Goal: Information Seeking & Learning: Learn about a topic

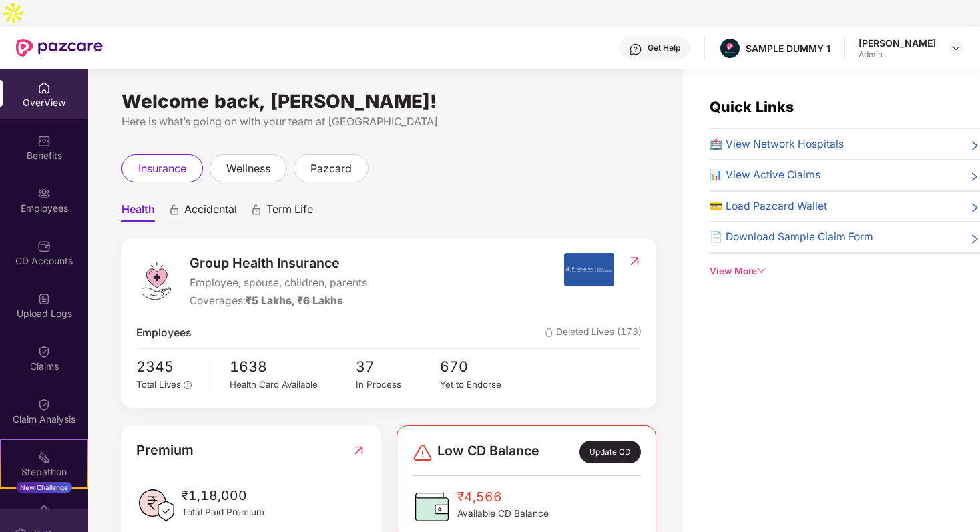
click at [25, 508] on div "Settings" at bounding box center [44, 533] width 88 height 50
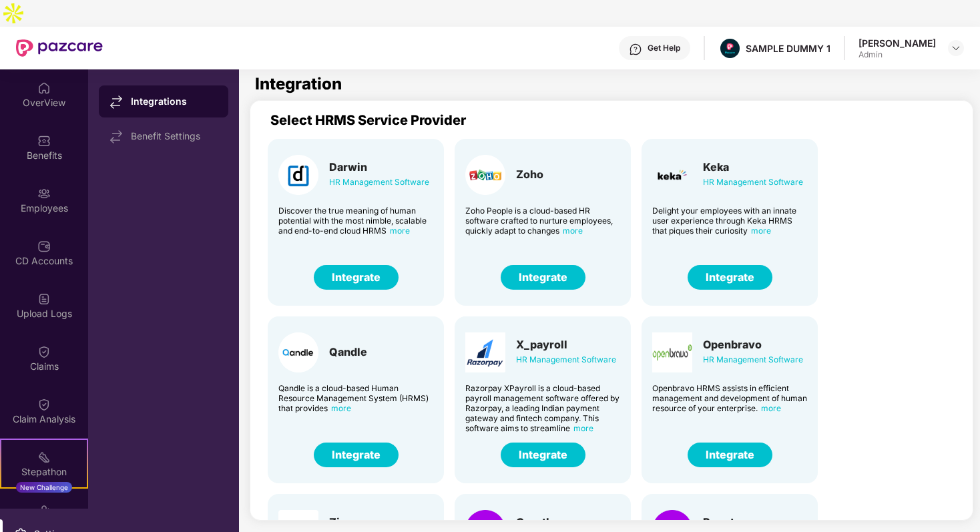
scroll to position [39, 0]
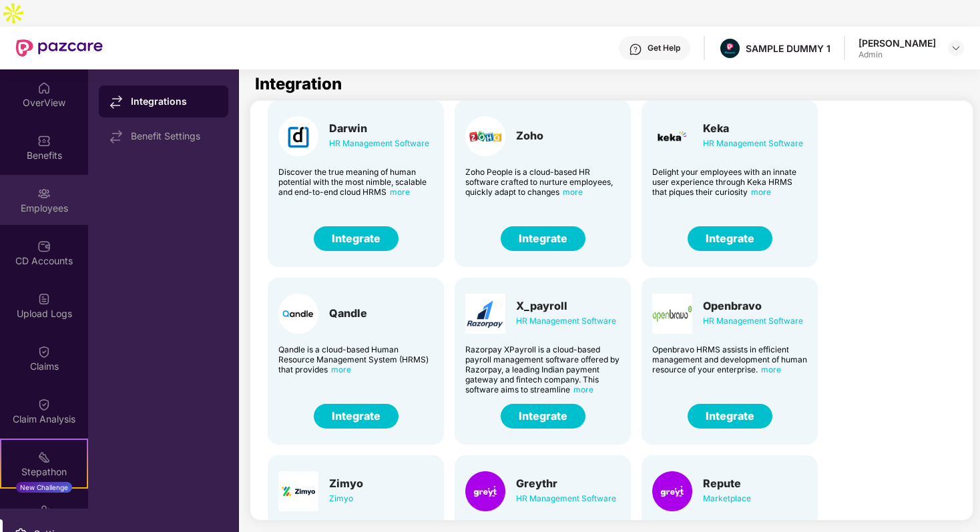
click at [47, 202] on div "Employees" at bounding box center [44, 208] width 88 height 13
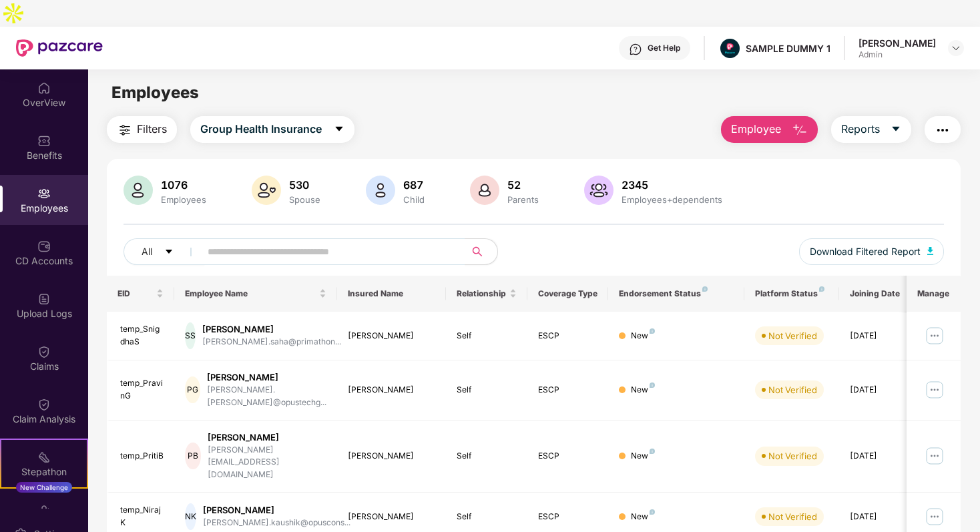
click at [775, 121] on span "Employee" at bounding box center [756, 129] width 50 height 17
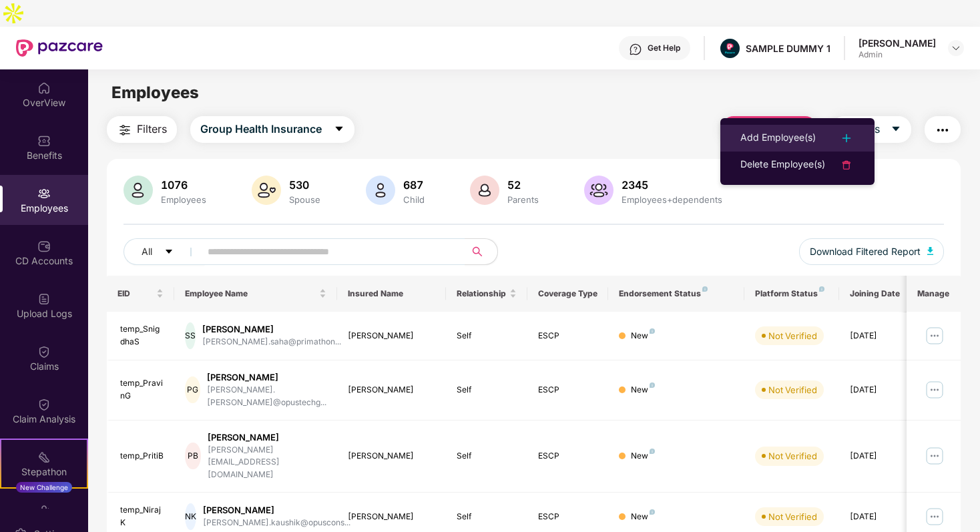
click at [751, 139] on div "Add Employee(s)" at bounding box center [777, 138] width 75 height 16
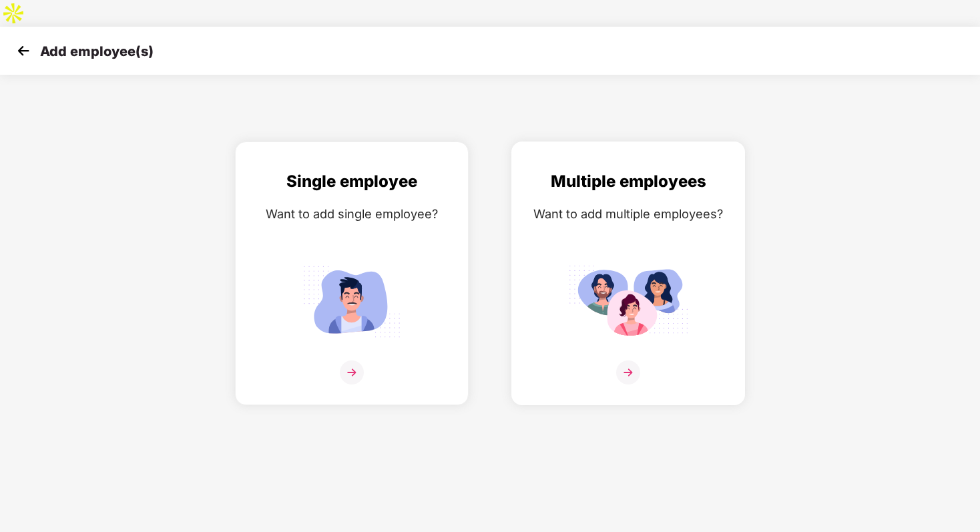
click at [614, 282] on img at bounding box center [628, 301] width 120 height 83
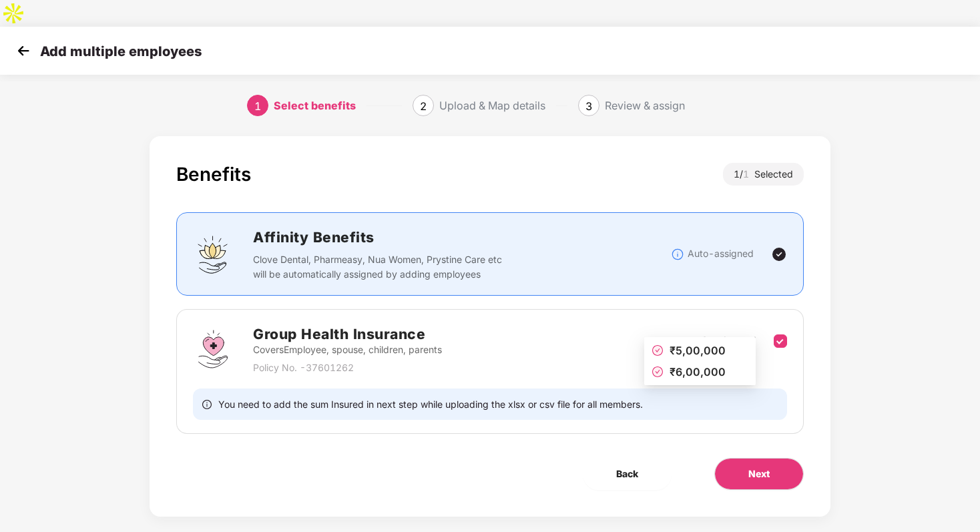
click at [698, 348] on div "Available Grade(s)" at bounding box center [701, 355] width 110 height 15
click at [737, 458] on button "Next" at bounding box center [758, 474] width 89 height 32
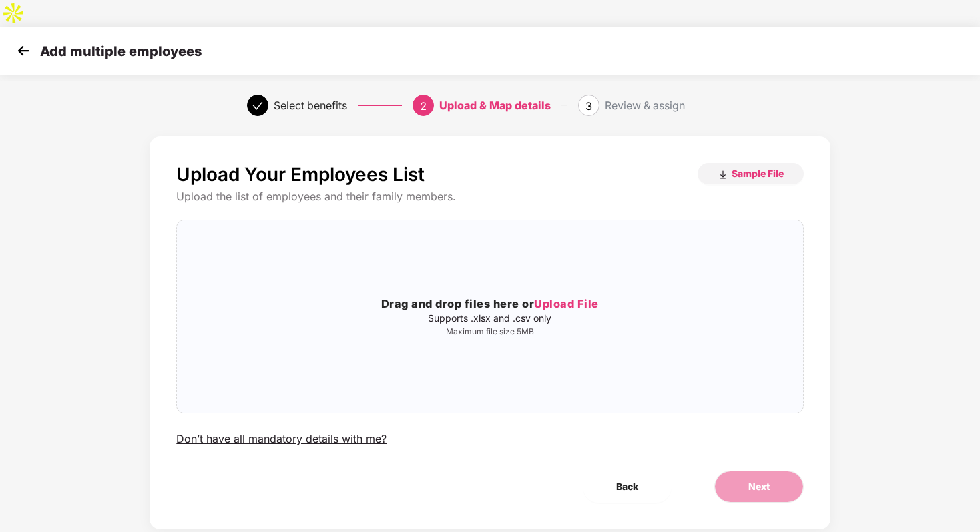
click at [27, 41] on img at bounding box center [23, 51] width 20 height 20
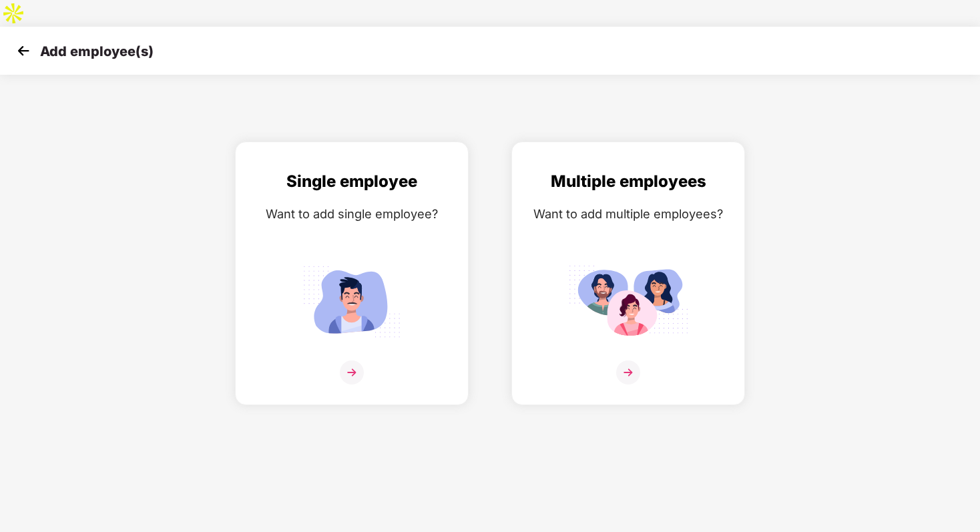
click at [27, 41] on img at bounding box center [23, 51] width 20 height 20
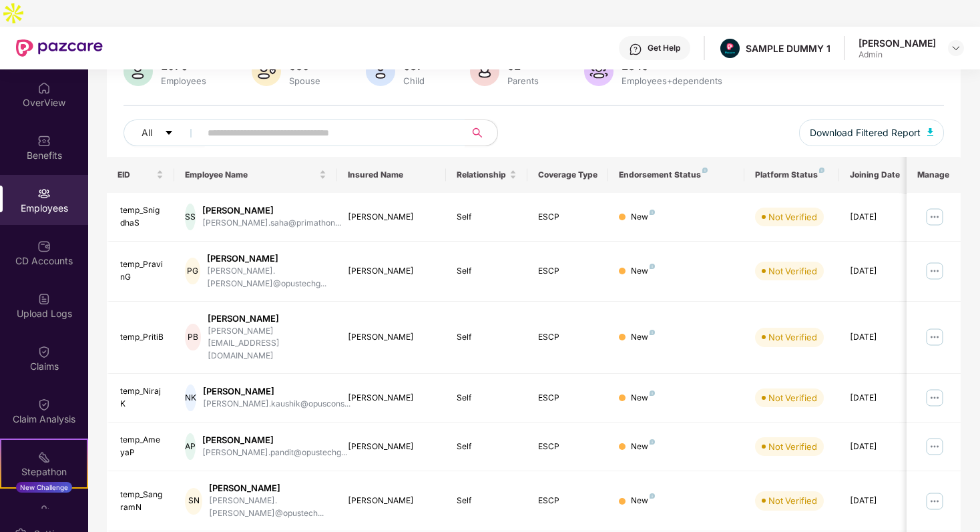
scroll to position [154, 0]
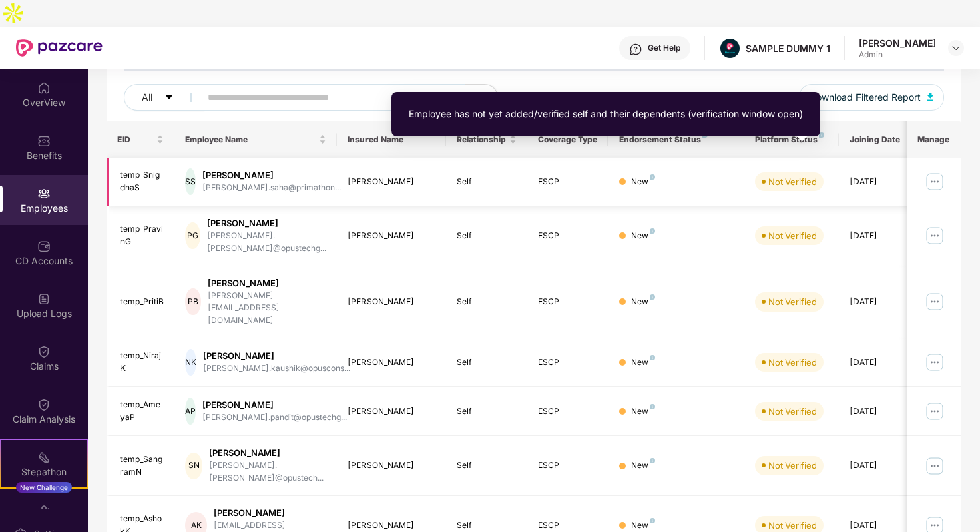
drag, startPoint x: 766, startPoint y: 153, endPoint x: 801, endPoint y: 153, distance: 34.7
click at [801, 172] on span "Not Verified" at bounding box center [789, 181] width 69 height 19
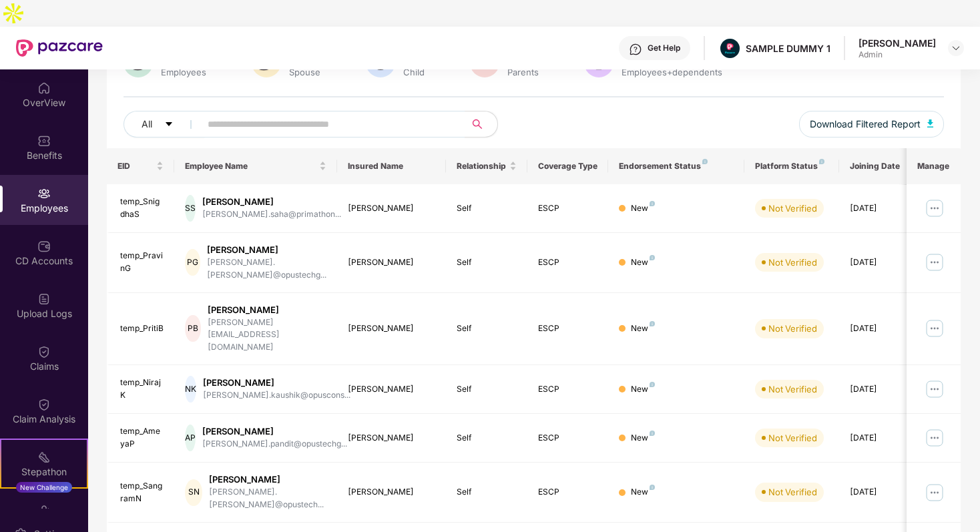
scroll to position [122, 0]
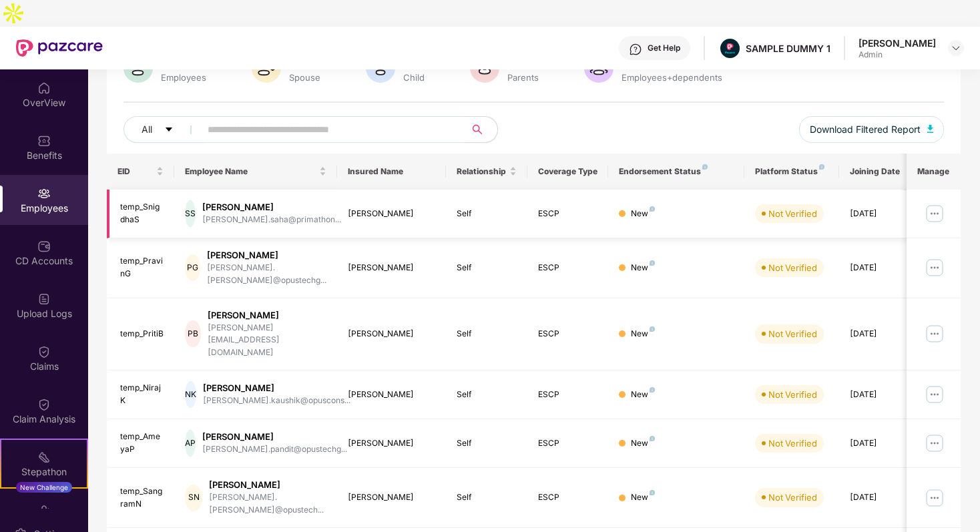
click at [924, 203] on img at bounding box center [934, 213] width 21 height 21
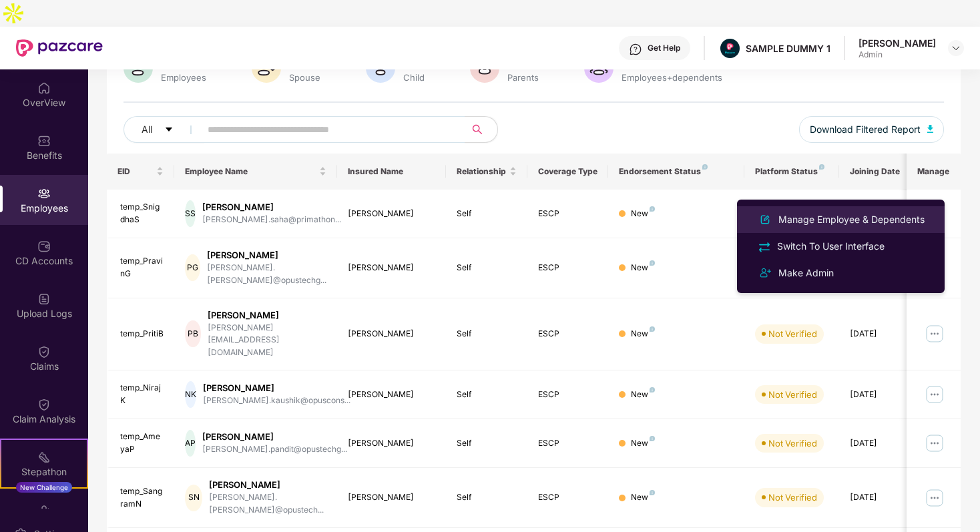
click at [893, 223] on div "Manage Employee & Dependents" at bounding box center [850, 219] width 151 height 15
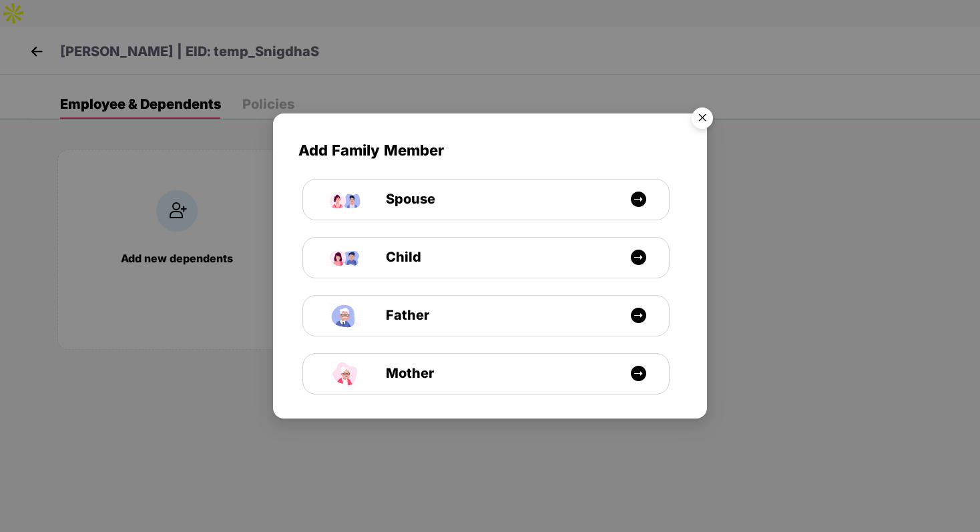
click at [701, 119] on img "Close" at bounding box center [701, 119] width 37 height 37
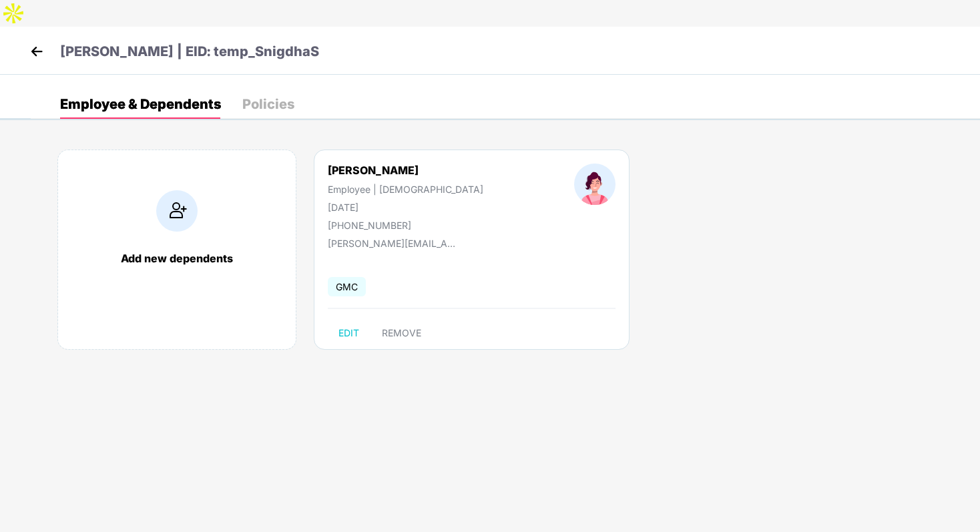
click at [33, 41] on img at bounding box center [37, 51] width 20 height 20
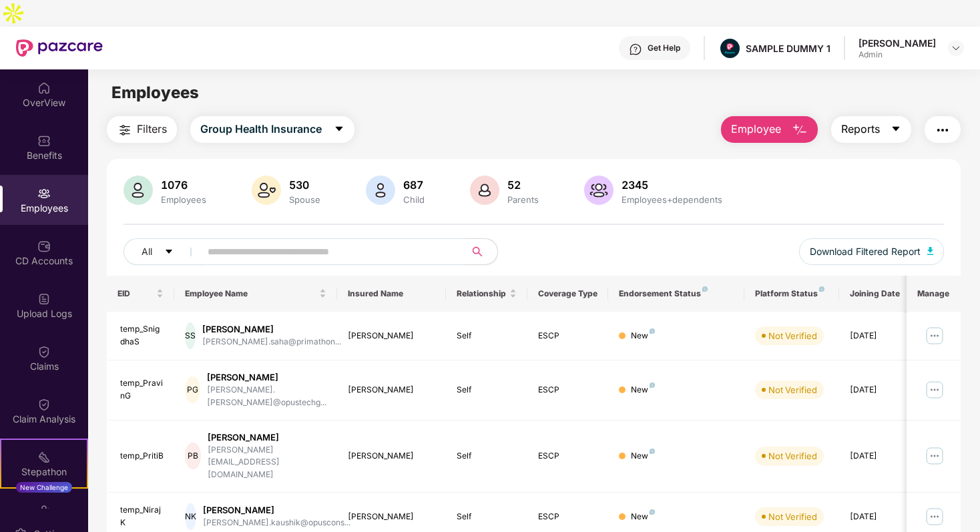
click at [863, 121] on span "Reports" at bounding box center [860, 129] width 39 height 17
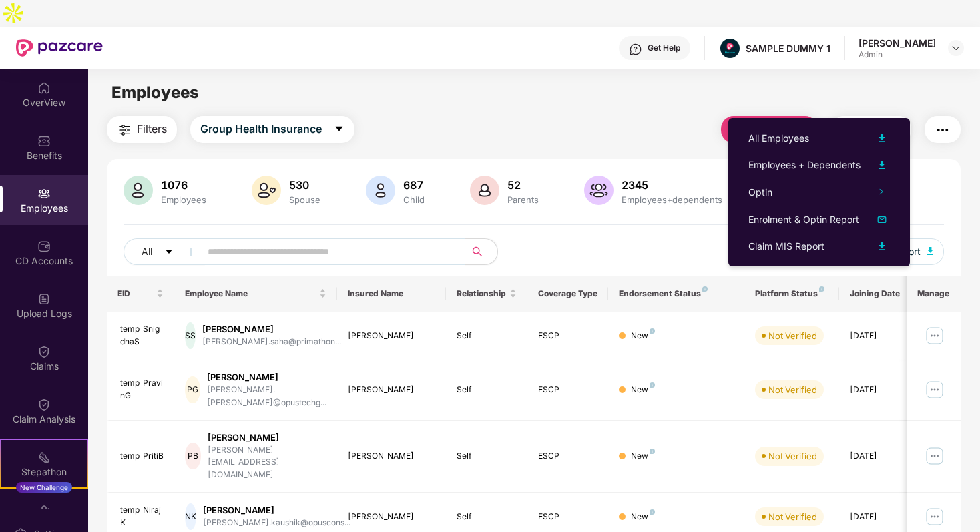
click at [709, 116] on div "Employee Reports" at bounding box center [833, 129] width 253 height 27
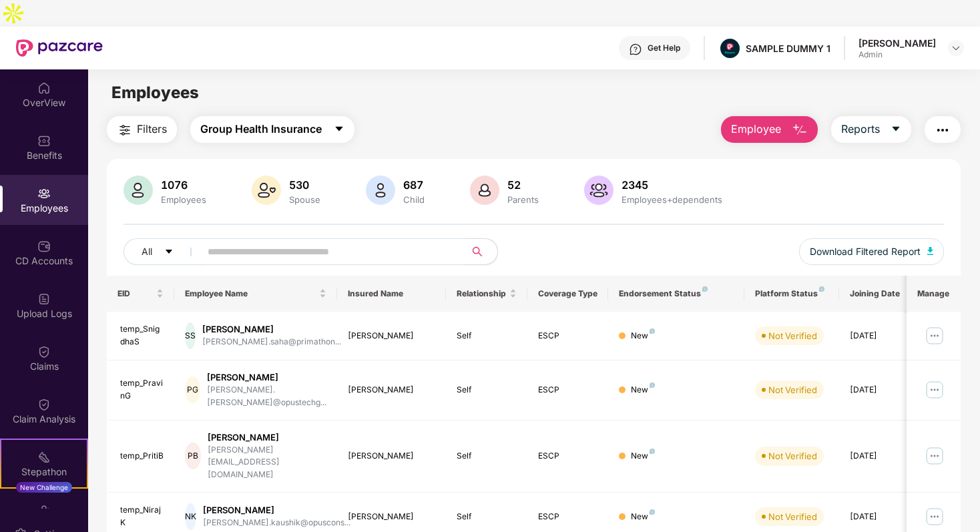
click at [297, 121] on span "Group Health Insurance" at bounding box center [260, 129] width 121 height 17
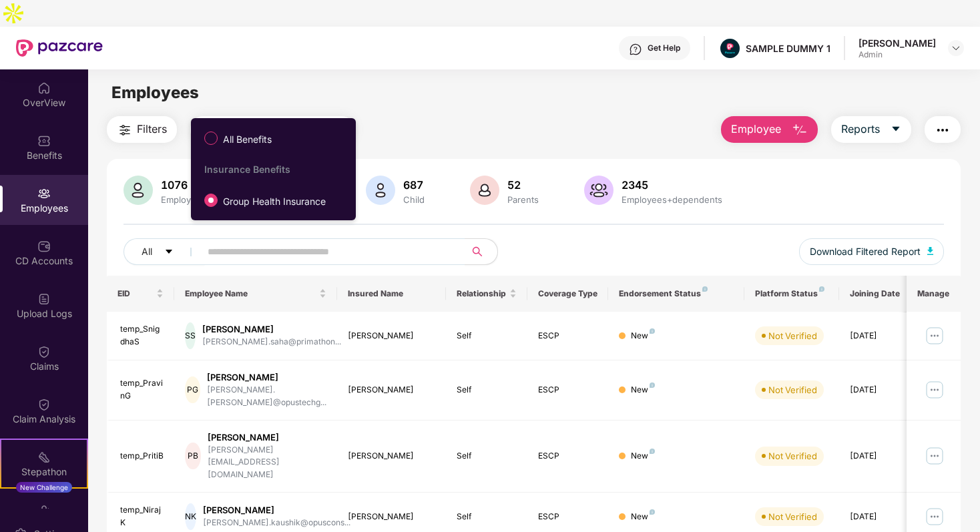
click at [427, 116] on div "Filters Group Health Insurance Employee Reports" at bounding box center [533, 129] width 853 height 27
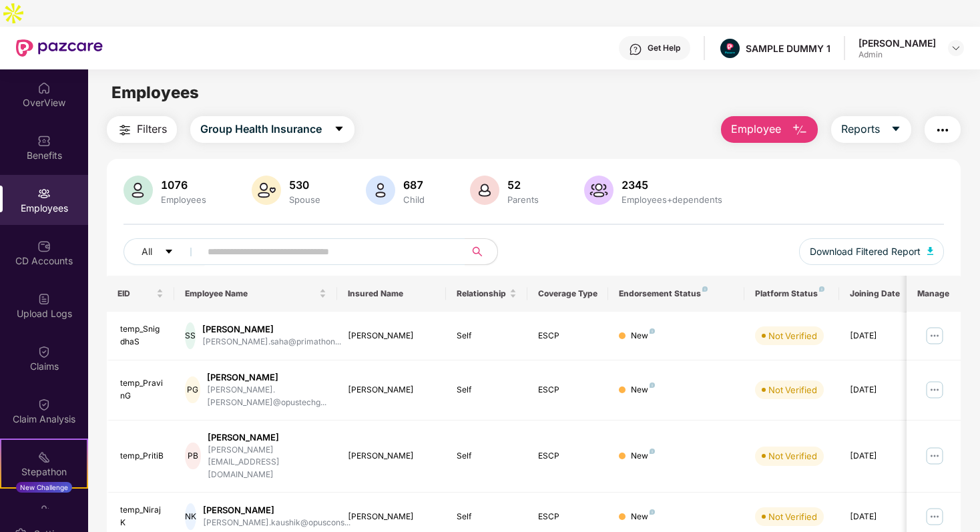
click at [427, 116] on div "Filters Group Health Insurance Employee Reports" at bounding box center [533, 129] width 853 height 27
click at [422, 116] on div "Filters Group Health Insurance Employee Reports" at bounding box center [533, 129] width 853 height 27
click at [900, 123] on icon "caret-down" at bounding box center [895, 128] width 11 height 11
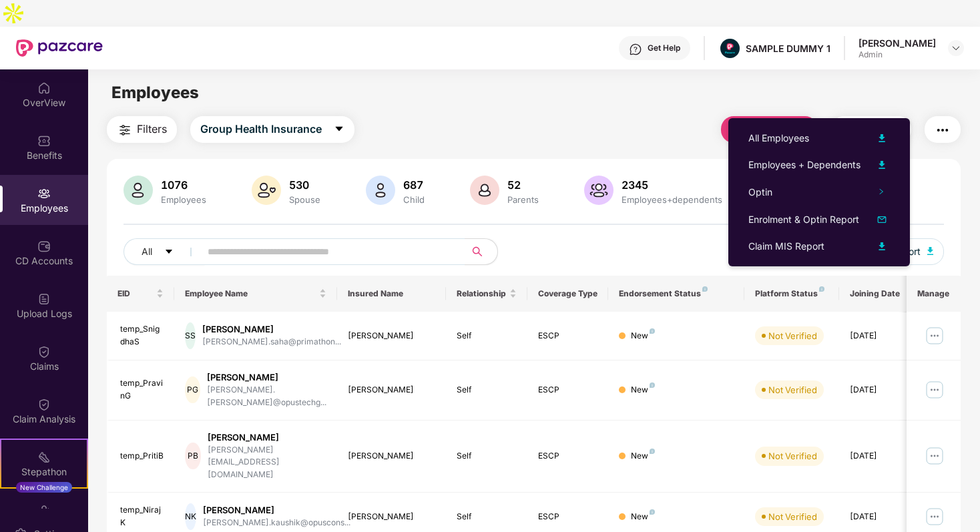
click at [940, 116] on button "button" at bounding box center [942, 129] width 36 height 27
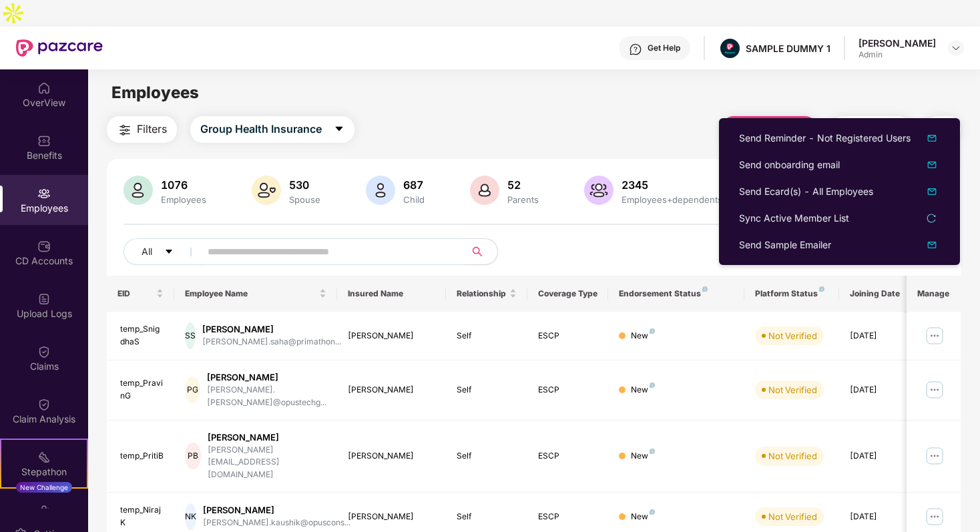
click at [643, 83] on main "Employees Filters Group Health Insurance Employee Reports 1076 Employees 530 Sp…" at bounding box center [533, 335] width 891 height 532
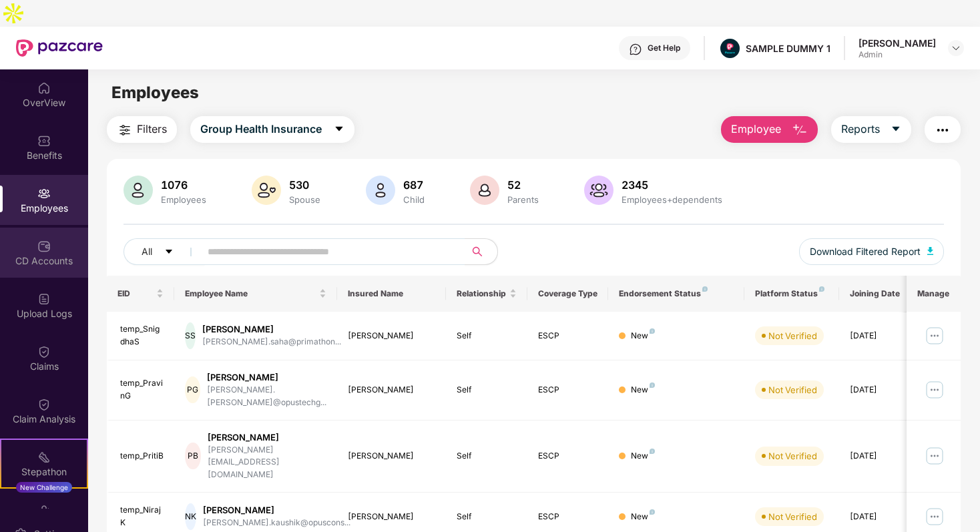
click at [33, 254] on div "CD Accounts" at bounding box center [44, 260] width 88 height 13
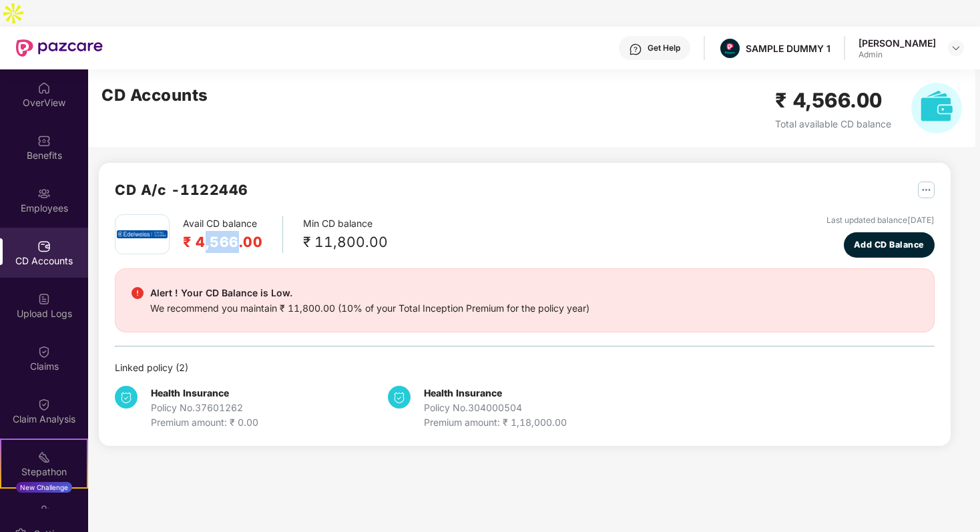
drag, startPoint x: 200, startPoint y: 214, endPoint x: 234, endPoint y: 215, distance: 34.0
click at [234, 231] on h2 "₹ 4,566.00" at bounding box center [222, 242] width 79 height 22
drag, startPoint x: 318, startPoint y: 212, endPoint x: 339, endPoint y: 212, distance: 20.7
click at [339, 231] on div "₹ 11,800.00" at bounding box center [345, 242] width 85 height 22
drag, startPoint x: 220, startPoint y: 288, endPoint x: 266, endPoint y: 288, distance: 46.0
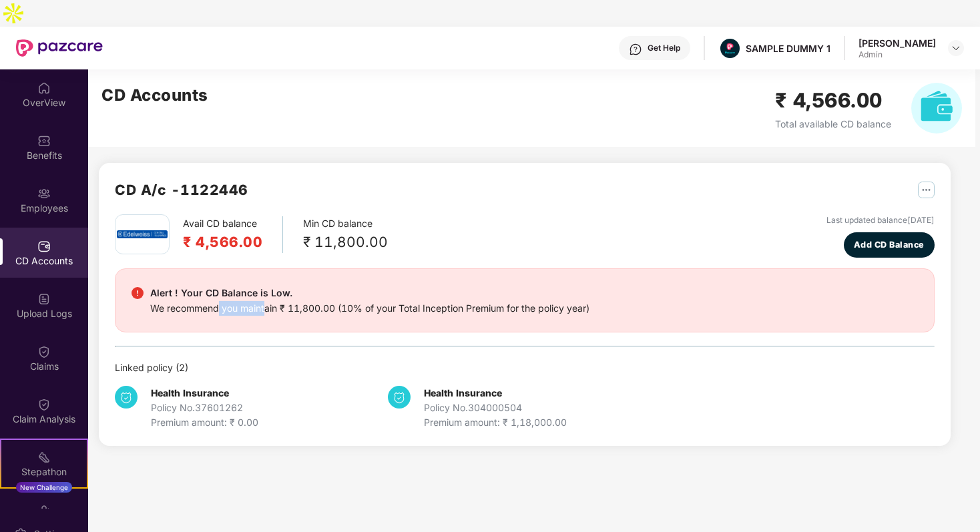
click at [267, 301] on div "We recommend you maintain ₹ 11,800.00 (10% of your Total Inception Premium for …" at bounding box center [369, 308] width 439 height 15
click at [281, 301] on div "We recommend you maintain ₹ 11,800.00 (10% of your Total Inception Premium for …" at bounding box center [369, 308] width 439 height 15
click at [900, 238] on span "Add CD Balance" at bounding box center [888, 244] width 71 height 13
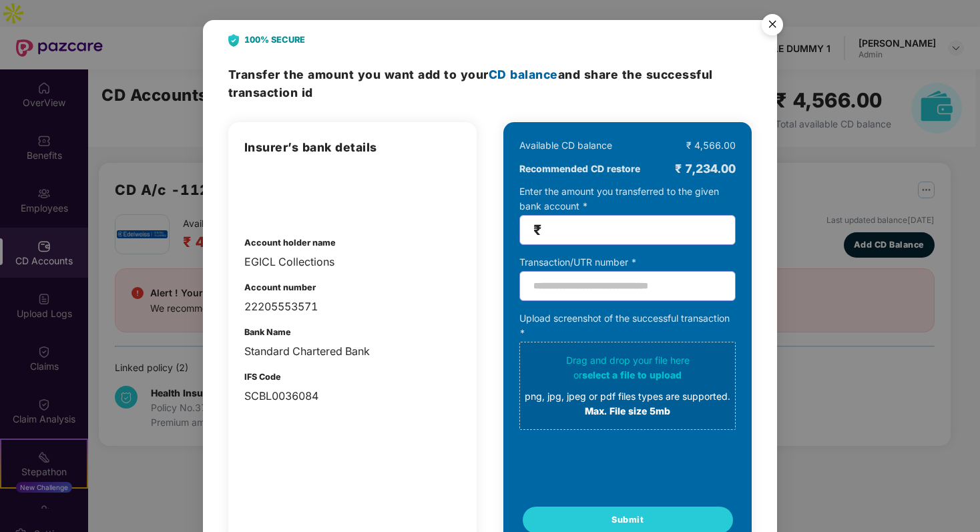
click at [785, 23] on img "Close" at bounding box center [771, 26] width 37 height 37
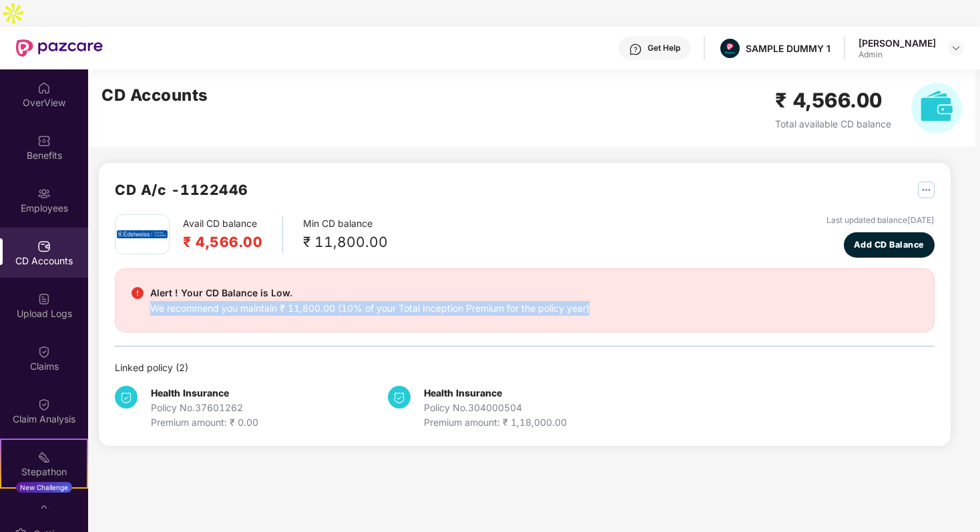
drag, startPoint x: 290, startPoint y: 274, endPoint x: 365, endPoint y: 297, distance: 78.9
click at [365, 297] on div "Alert ! Your CD Balance is Low. We recommend you maintain ₹ 11,800.00 (10% of y…" at bounding box center [524, 300] width 819 height 64
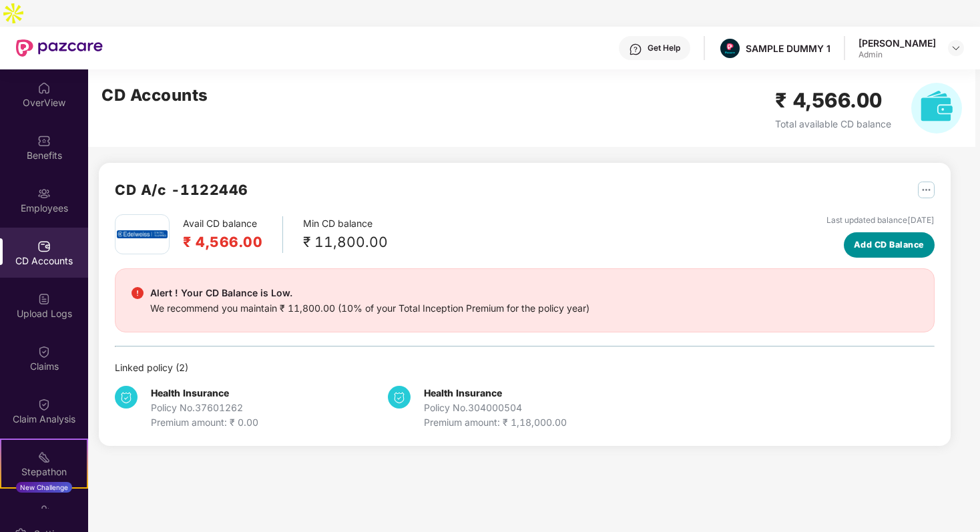
click at [872, 232] on button "Add CD Balance" at bounding box center [888, 244] width 91 height 25
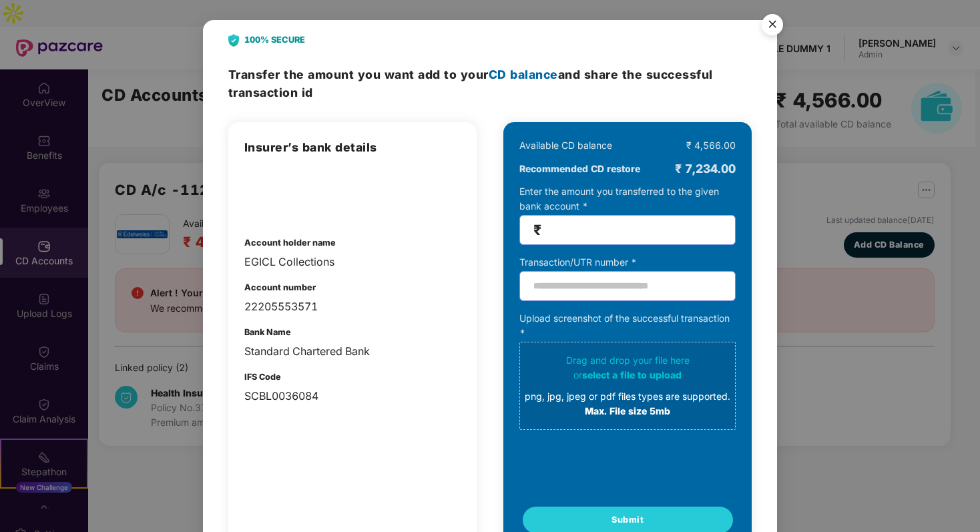
click at [777, 26] on img "Close" at bounding box center [771, 26] width 37 height 37
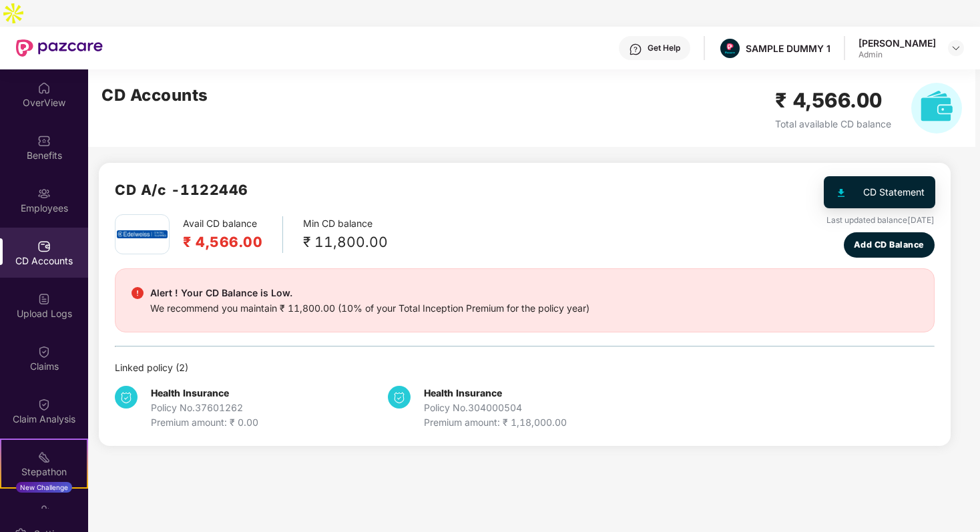
click at [920, 182] on img "button" at bounding box center [926, 190] width 17 height 17
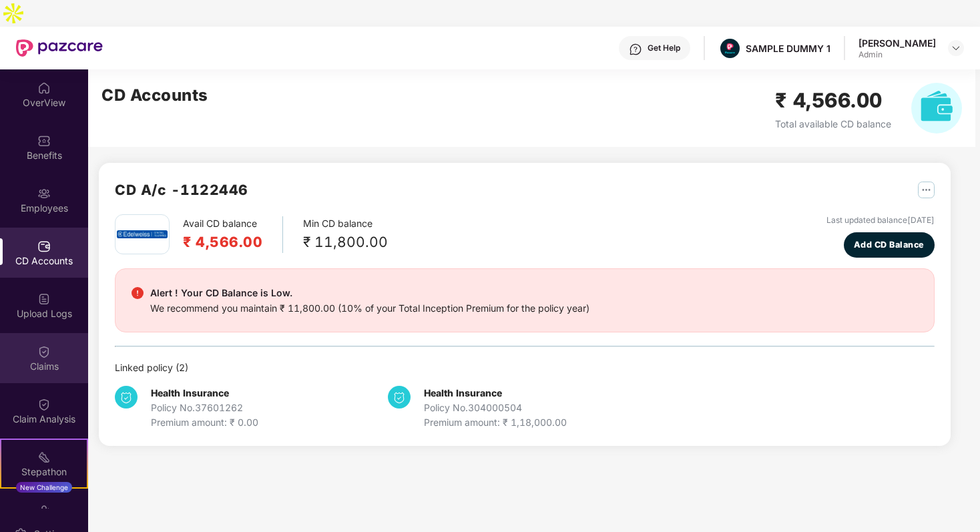
click at [37, 333] on div "Claims" at bounding box center [44, 358] width 88 height 50
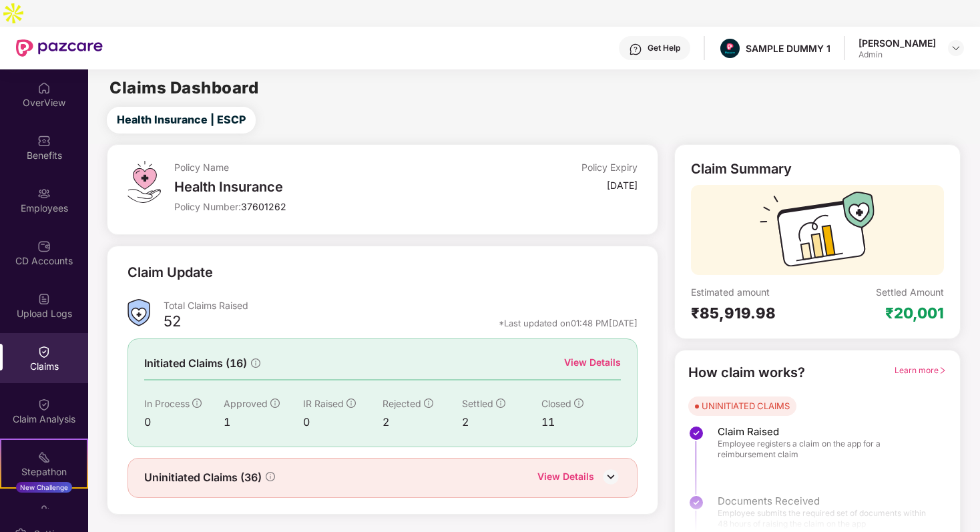
click at [908, 365] on span "Learn more" at bounding box center [920, 370] width 52 height 10
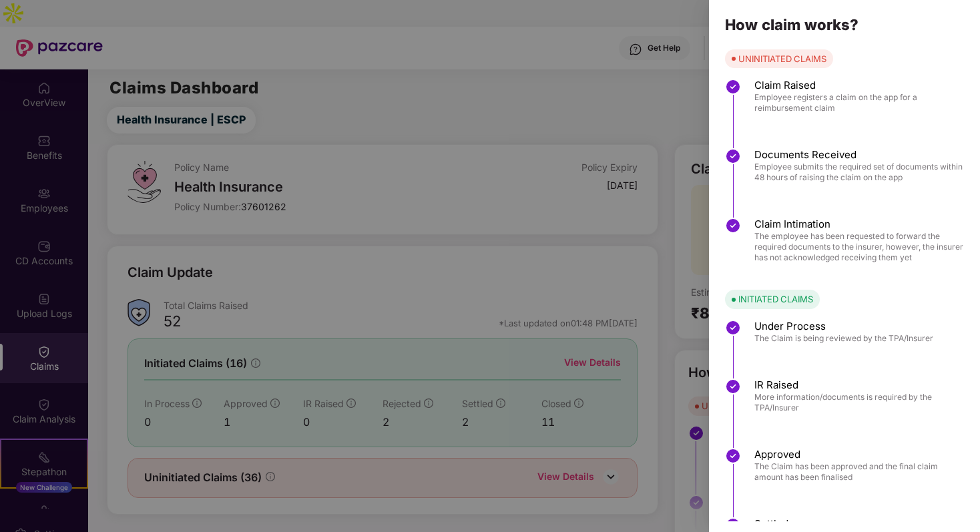
click at [600, 308] on div at bounding box center [490, 266] width 980 height 532
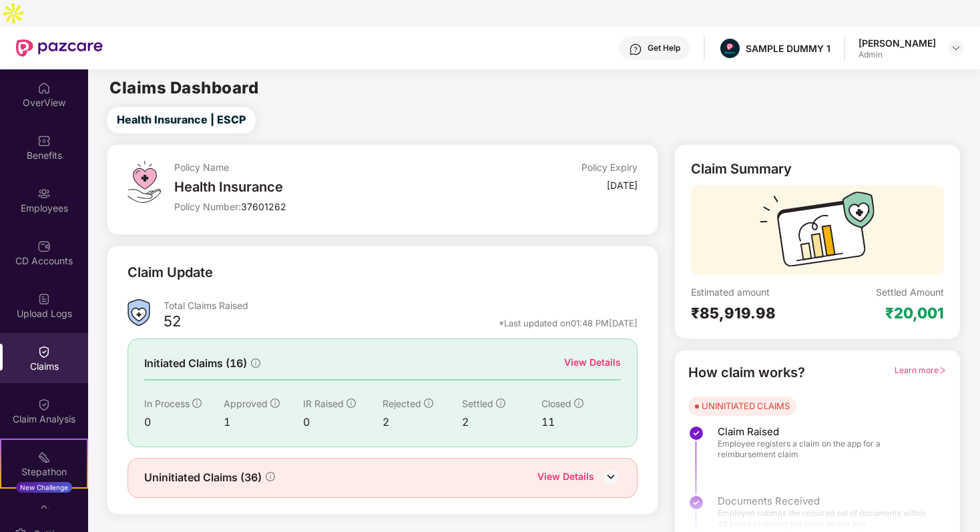
click at [595, 355] on div "View Details" at bounding box center [592, 362] width 57 height 15
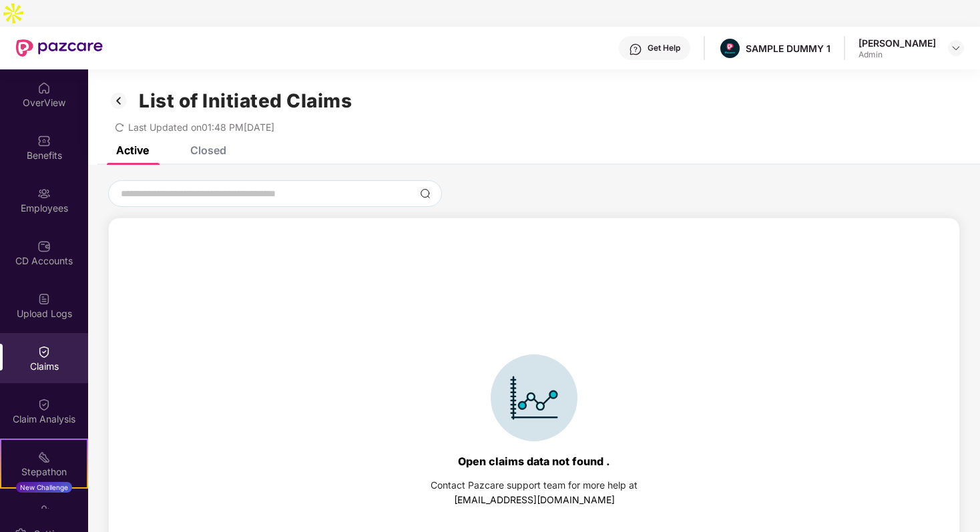
click at [216, 143] on div "Closed" at bounding box center [208, 149] width 36 height 13
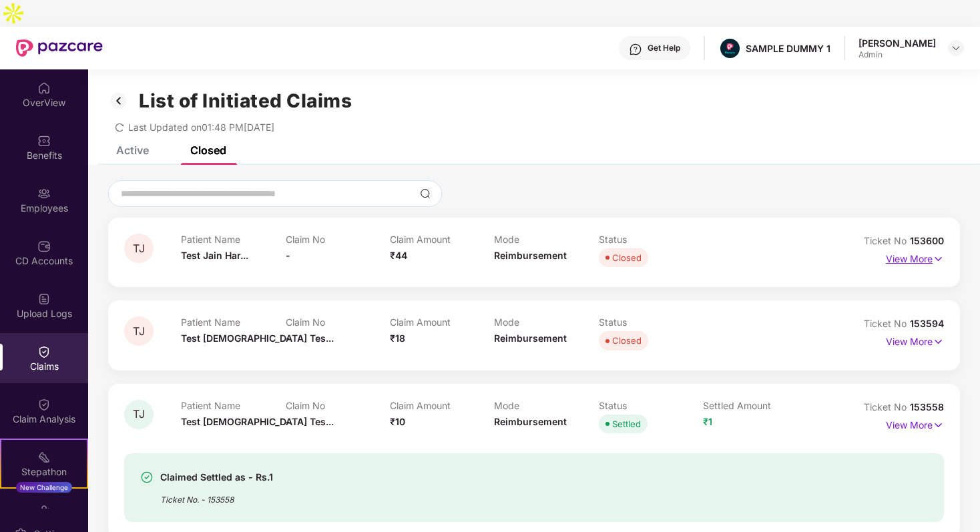
click at [904, 248] on p "View More" at bounding box center [915, 257] width 58 height 18
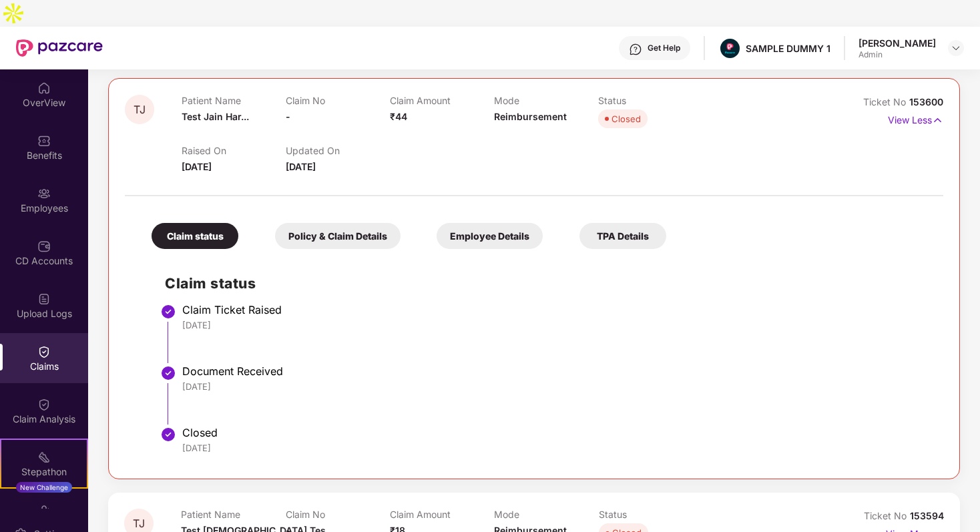
scroll to position [154, 0]
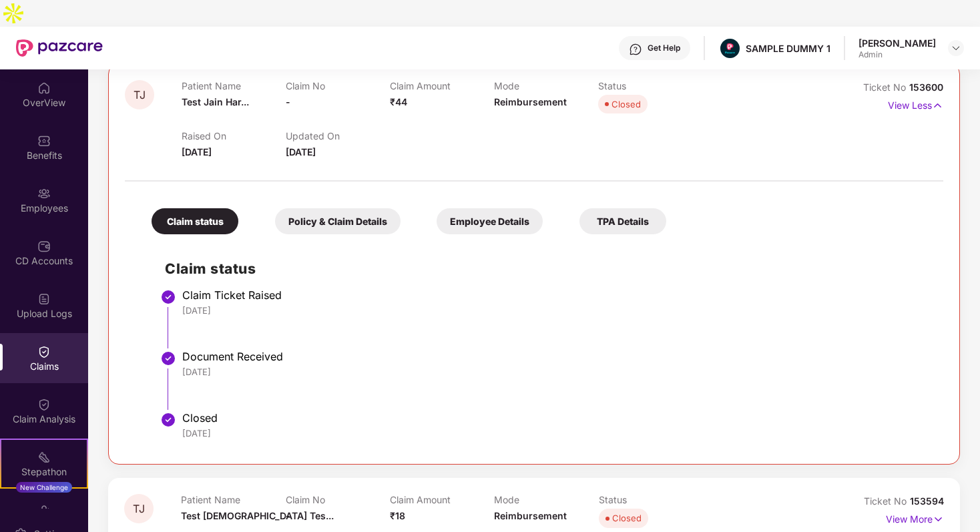
click at [324, 208] on div "Policy & Claim Details" at bounding box center [337, 221] width 125 height 26
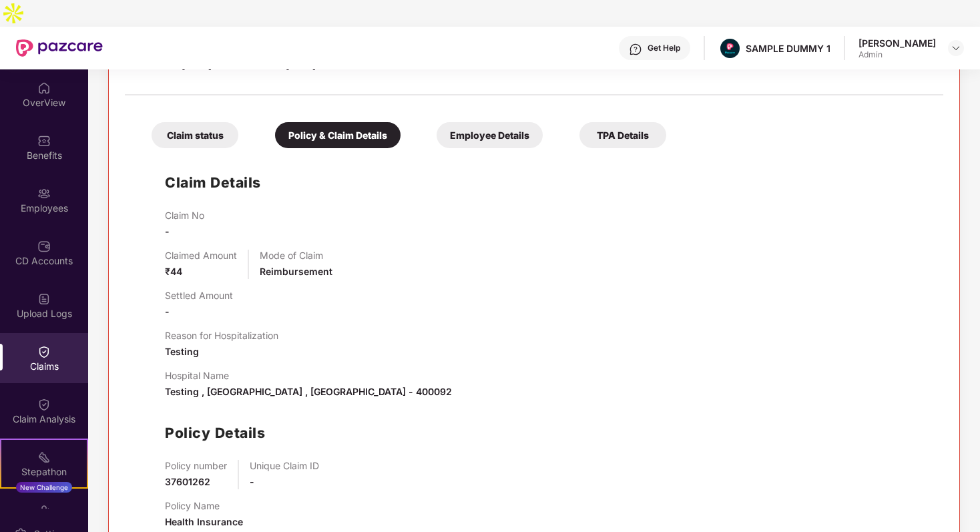
scroll to position [232, 0]
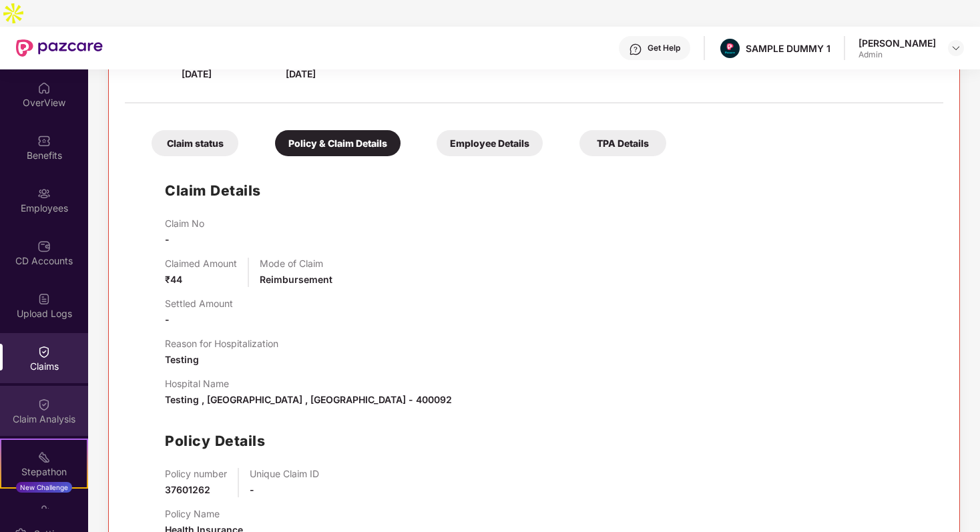
click at [55, 412] on div "Claim Analysis" at bounding box center [44, 418] width 88 height 13
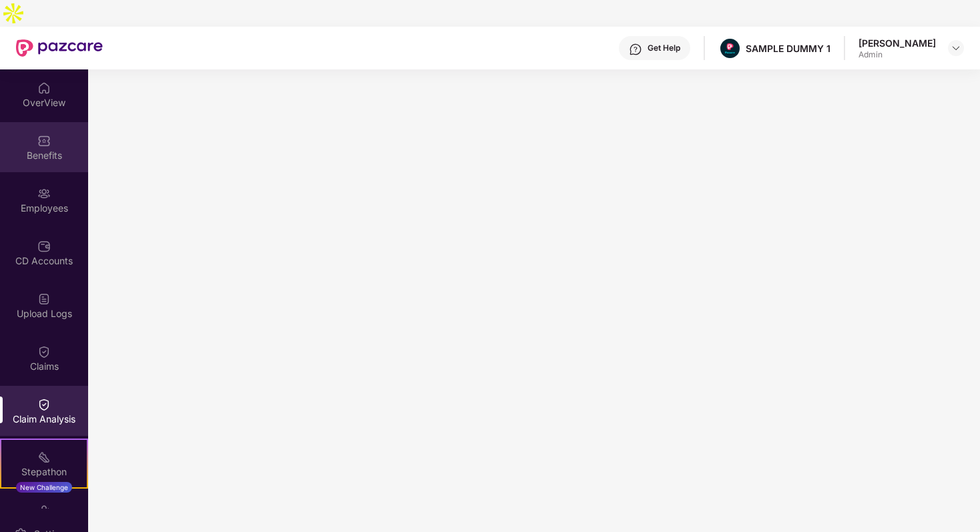
click at [48, 134] on img at bounding box center [43, 140] width 13 height 13
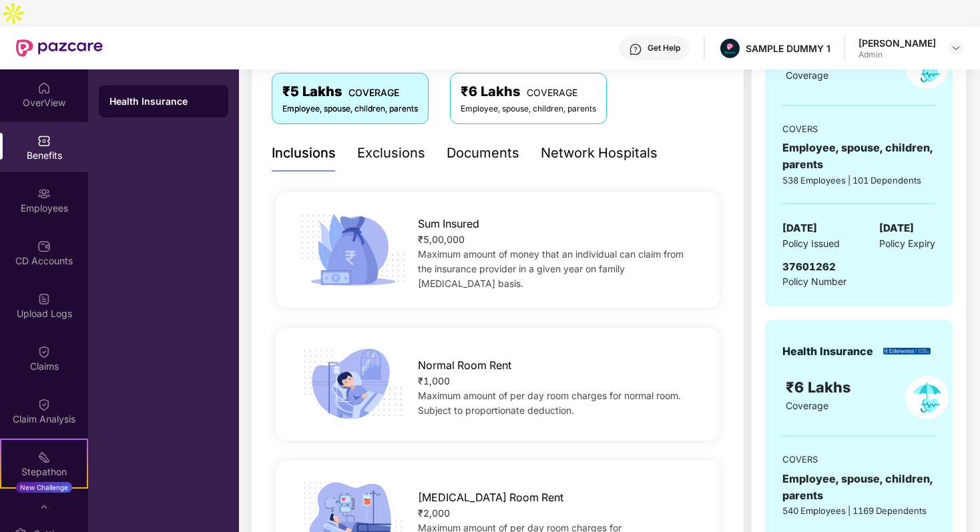
scroll to position [227, 0]
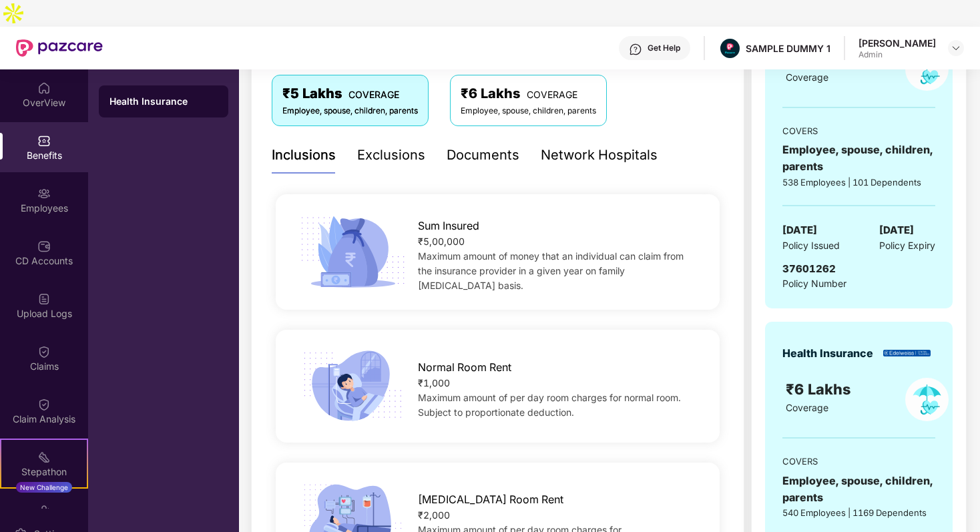
click at [393, 145] on div "Exclusions" at bounding box center [391, 155] width 68 height 21
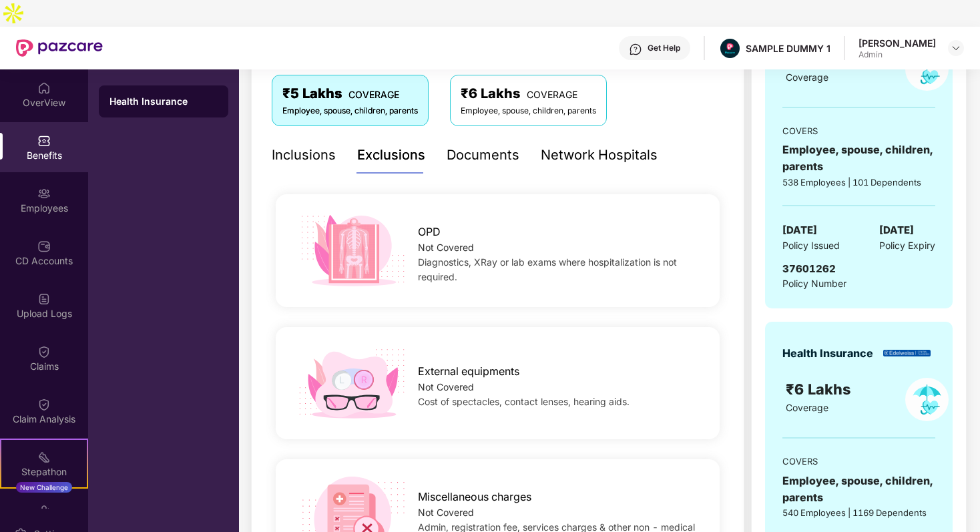
click at [557, 145] on div "Network Hospitals" at bounding box center [599, 155] width 117 height 21
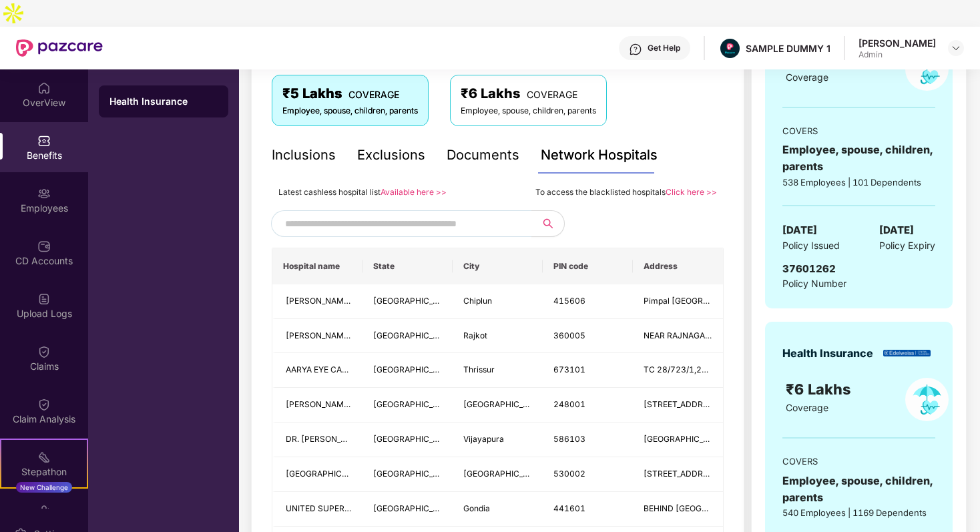
click at [467, 214] on input "text" at bounding box center [399, 224] width 228 height 20
type input "****"
click at [529, 284] on td "Phagwara" at bounding box center [497, 301] width 90 height 35
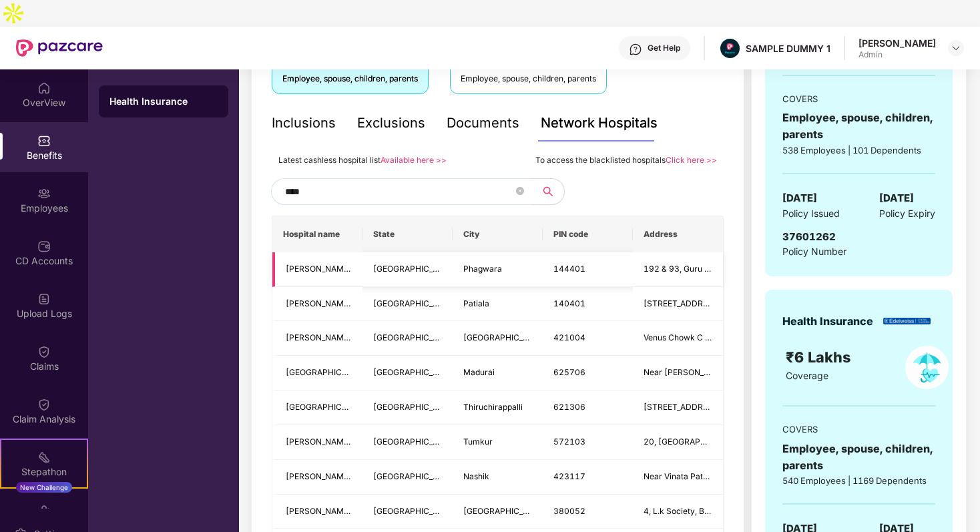
scroll to position [266, 0]
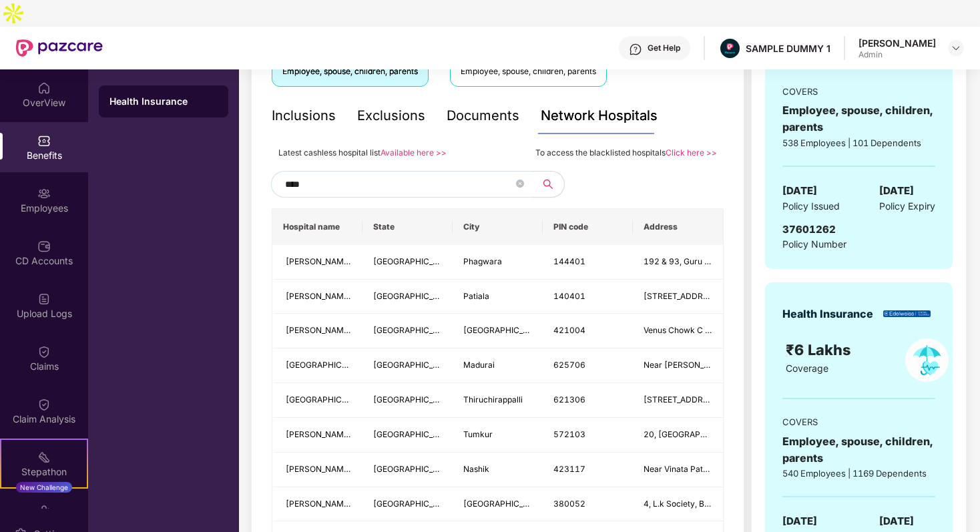
click at [524, 171] on span "****" at bounding box center [401, 184] width 260 height 27
click at [521, 180] on icon "close-circle" at bounding box center [520, 184] width 8 height 8
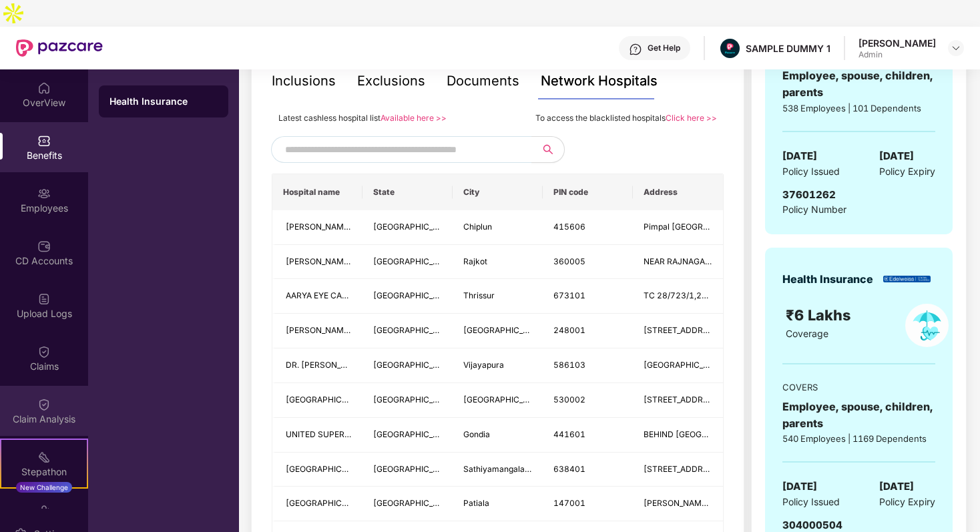
scroll to position [308, 0]
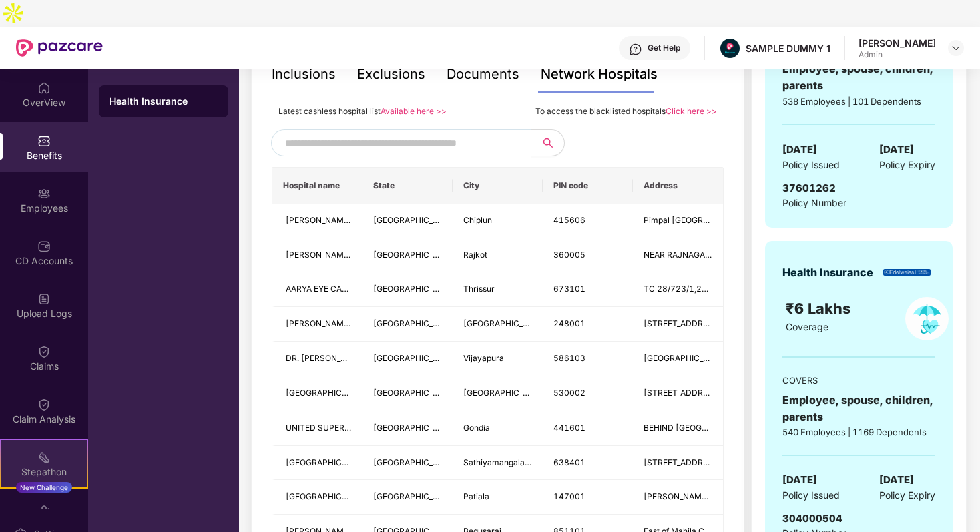
click at [30, 465] on div "Stepathon" at bounding box center [43, 471] width 85 height 13
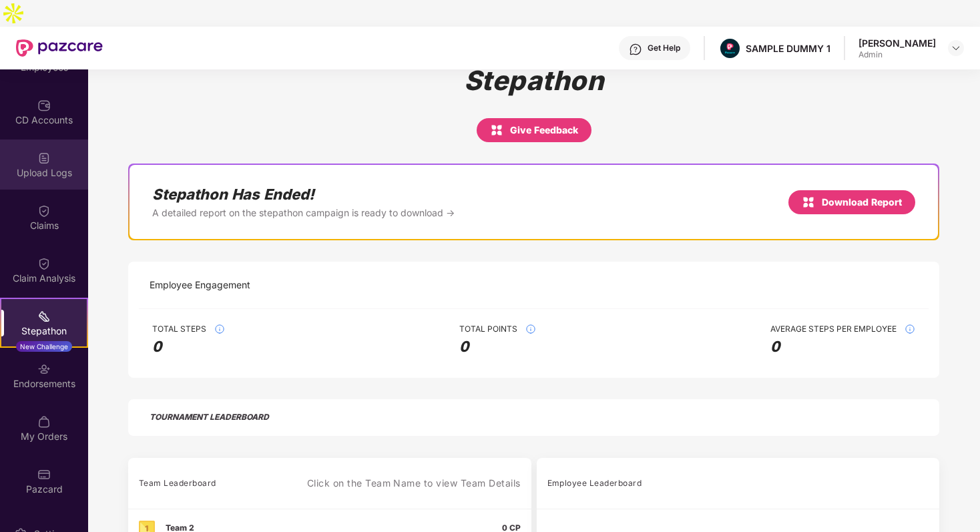
scroll to position [33, 0]
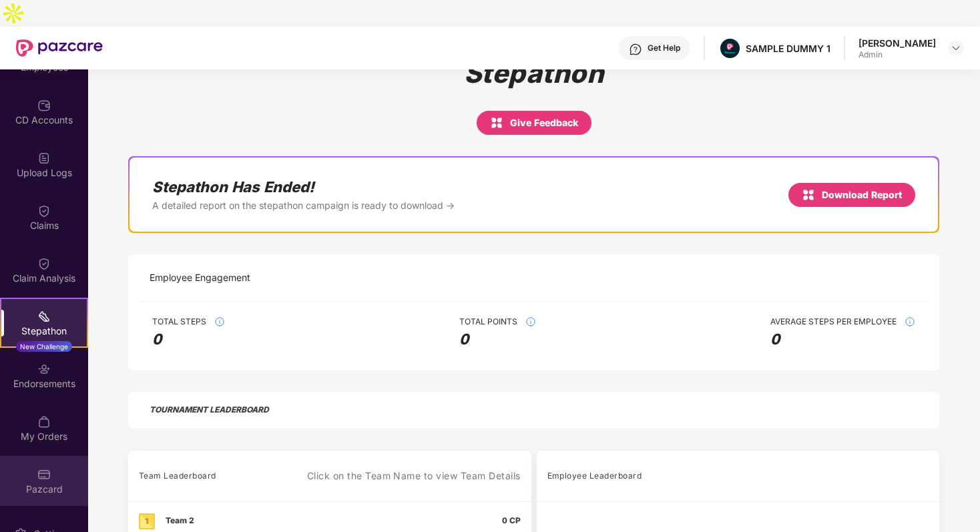
click at [37, 468] on img at bounding box center [43, 474] width 13 height 13
